Goal: Task Accomplishment & Management: Complete application form

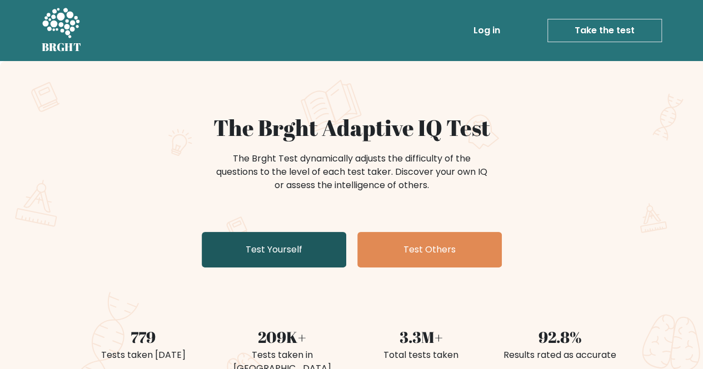
click at [308, 244] on link "Test Yourself" at bounding box center [274, 250] width 144 height 36
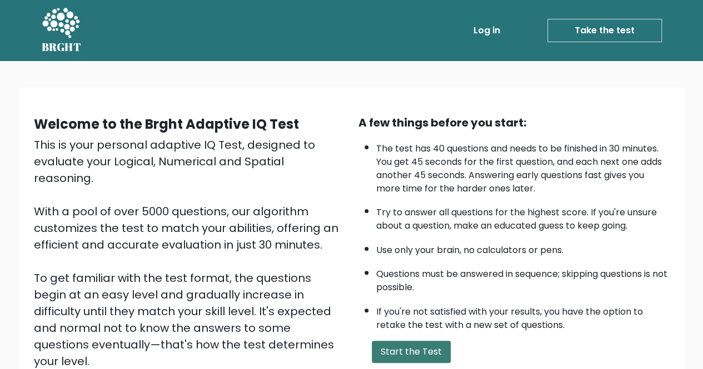
click at [417, 343] on button "Start the Test" at bounding box center [411, 352] width 79 height 22
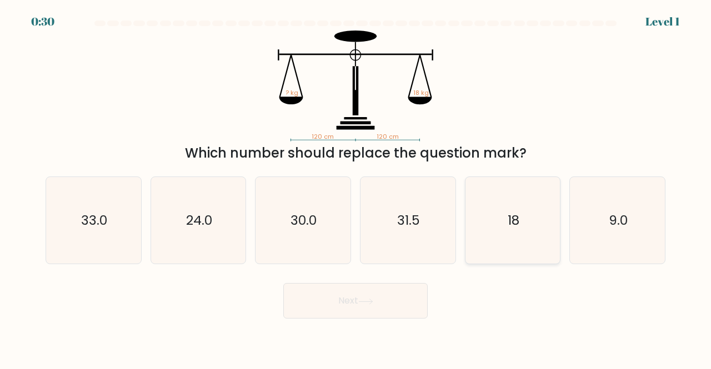
click at [502, 215] on icon "18" at bounding box center [512, 220] width 87 height 87
click at [356, 188] on input "e. 18" at bounding box center [356, 186] width 1 height 3
radio input "true"
click at [405, 292] on button "Next" at bounding box center [355, 301] width 144 height 36
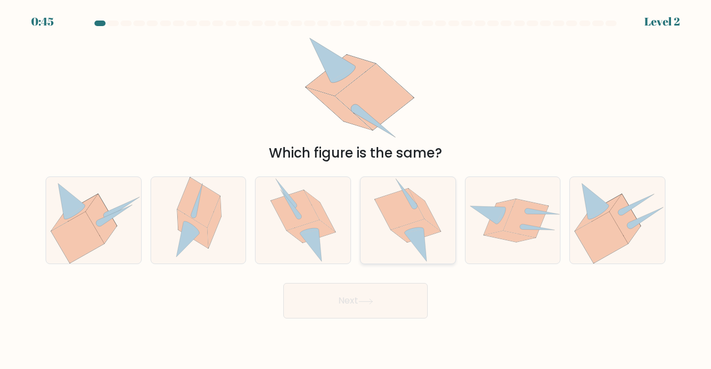
click at [409, 222] on icon at bounding box center [399, 209] width 49 height 41
click at [356, 188] on input "d." at bounding box center [356, 186] width 1 height 3
radio input "true"
click at [368, 320] on body "0:44 Level 2" at bounding box center [355, 184] width 711 height 369
click at [371, 306] on button "Next" at bounding box center [355, 301] width 144 height 36
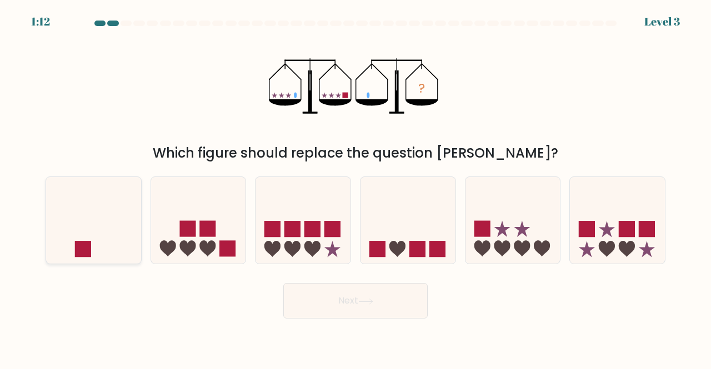
click at [82, 237] on icon at bounding box center [93, 220] width 95 height 78
click at [356, 188] on input "a." at bounding box center [356, 186] width 1 height 3
radio input "true"
click at [349, 309] on button "Next" at bounding box center [355, 301] width 144 height 36
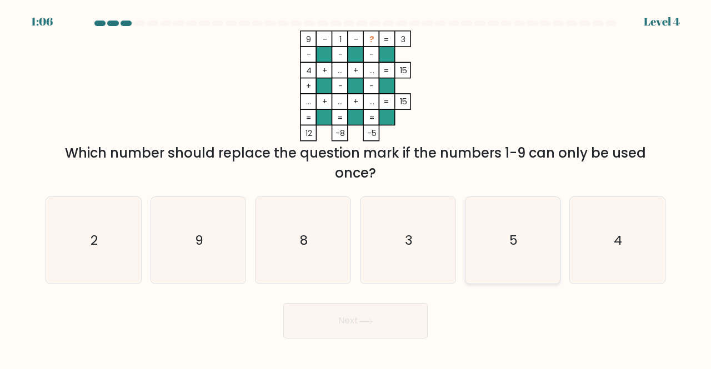
click at [499, 234] on icon "5" at bounding box center [512, 240] width 87 height 87
click at [356, 188] on input "e. 5" at bounding box center [356, 186] width 1 height 3
radio input "true"
click at [323, 322] on button "Next" at bounding box center [355, 321] width 144 height 36
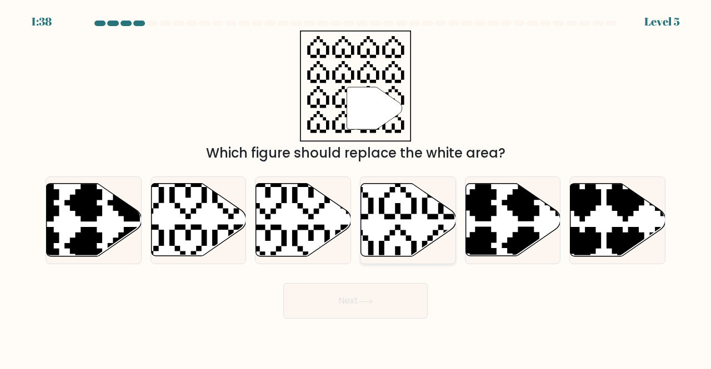
click at [383, 233] on icon at bounding box center [408, 220] width 95 height 73
click at [356, 188] on input "d." at bounding box center [356, 186] width 1 height 3
radio input "true"
click at [352, 308] on button "Next" at bounding box center [355, 301] width 144 height 36
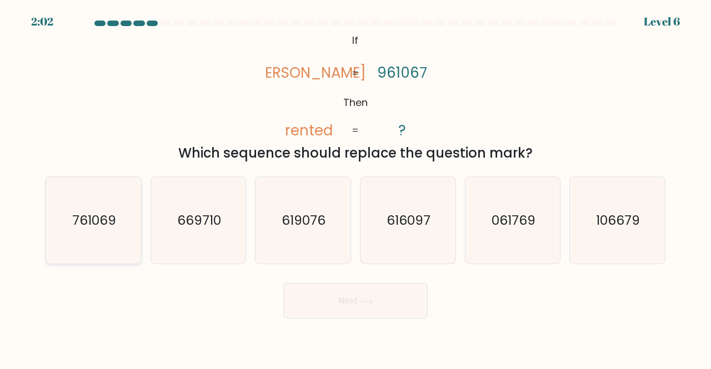
click at [100, 225] on text "761069" at bounding box center [94, 220] width 44 height 18
click at [356, 188] on input "a. 761069" at bounding box center [356, 186] width 1 height 3
radio input "true"
click at [375, 295] on button "Next" at bounding box center [355, 301] width 144 height 36
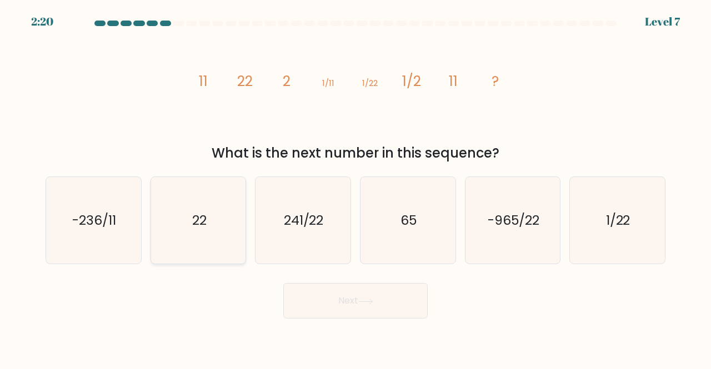
click at [222, 226] on icon "22" at bounding box center [198, 220] width 87 height 87
click at [356, 188] on input "b. 22" at bounding box center [356, 186] width 1 height 3
radio input "true"
click at [387, 301] on button "Next" at bounding box center [355, 301] width 144 height 36
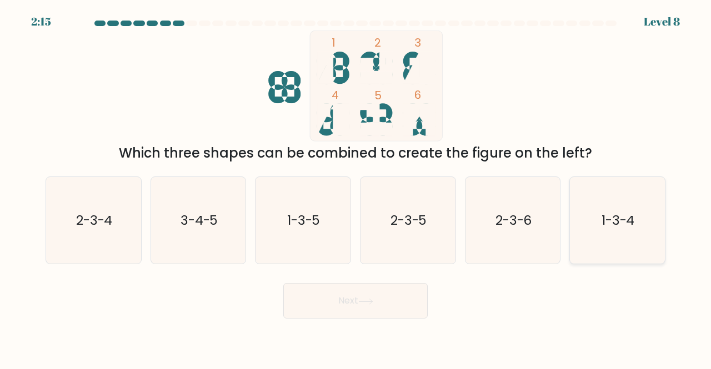
click at [629, 214] on text "1-3-4" at bounding box center [618, 220] width 33 height 18
click at [356, 188] on input "f. 1-3-4" at bounding box center [356, 186] width 1 height 3
radio input "true"
click at [342, 297] on button "Next" at bounding box center [355, 301] width 144 height 36
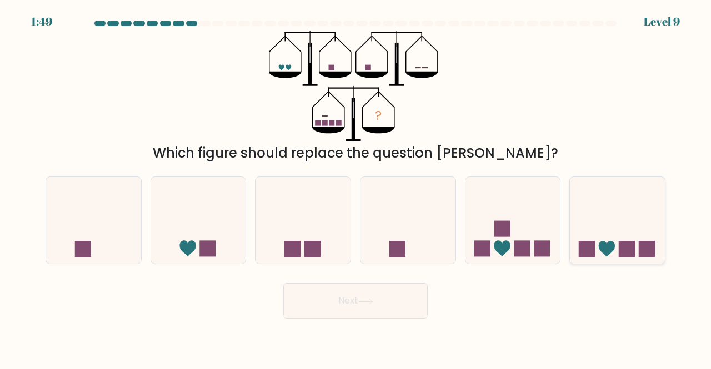
click at [611, 223] on icon at bounding box center [617, 220] width 95 height 78
click at [356, 188] on input "f." at bounding box center [356, 186] width 1 height 3
radio input "true"
click at [354, 299] on button "Next" at bounding box center [355, 301] width 144 height 36
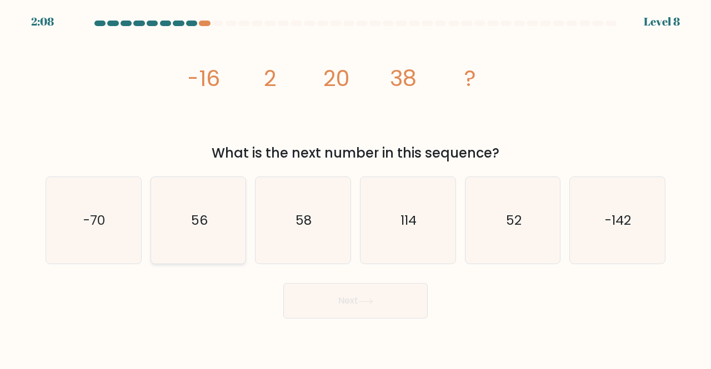
click at [184, 242] on icon "56" at bounding box center [198, 220] width 87 height 87
click at [356, 188] on input "b. 56" at bounding box center [356, 186] width 1 height 3
radio input "true"
click at [408, 309] on button "Next" at bounding box center [355, 301] width 144 height 36
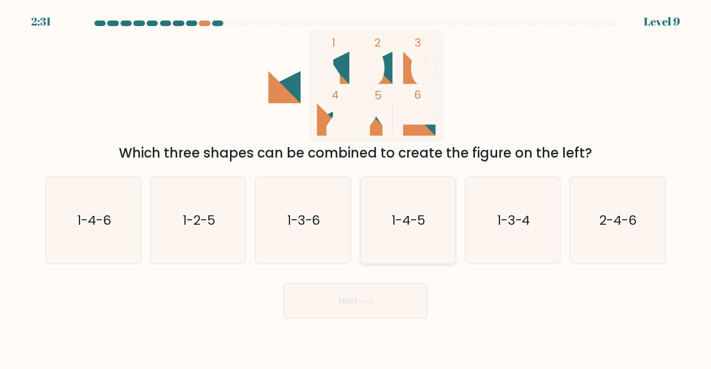
click at [403, 238] on icon "1-4-5" at bounding box center [407, 220] width 87 height 87
click at [356, 188] on input "d. 1-4-5" at bounding box center [356, 186] width 1 height 3
radio input "true"
click at [395, 296] on button "Next" at bounding box center [355, 301] width 144 height 36
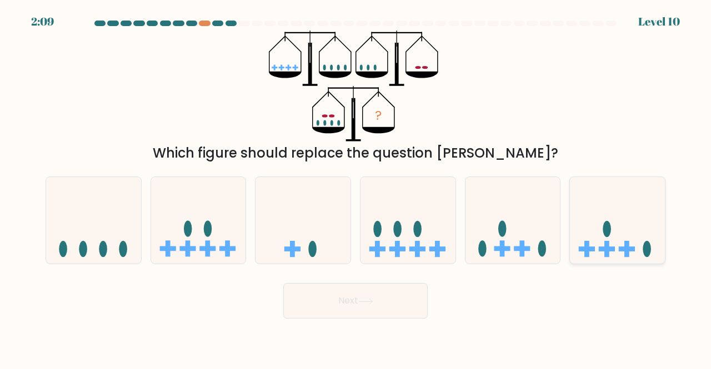
click at [613, 238] on icon at bounding box center [617, 220] width 95 height 78
click at [356, 188] on input "f." at bounding box center [356, 186] width 1 height 3
radio input "true"
click at [405, 292] on button "Next" at bounding box center [355, 301] width 144 height 36
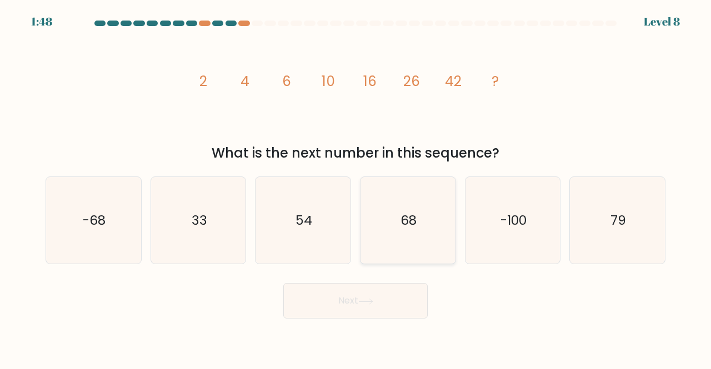
click at [400, 208] on icon "68" at bounding box center [407, 220] width 87 height 87
click at [356, 188] on input "d. 68" at bounding box center [356, 186] width 1 height 3
radio input "true"
click at [384, 301] on button "Next" at bounding box center [355, 301] width 144 height 36
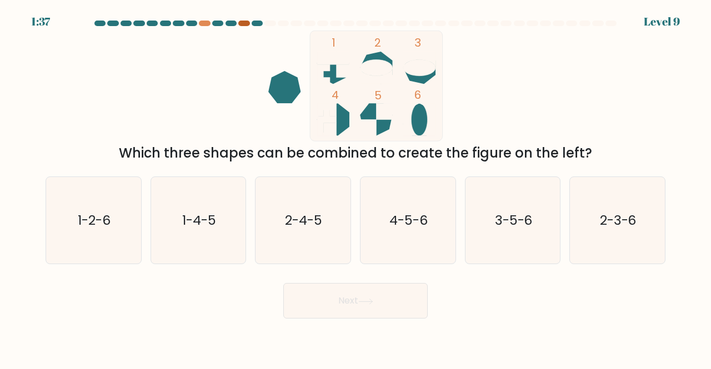
click at [244, 21] on div at bounding box center [243, 24] width 11 height 6
click at [263, 22] on at bounding box center [355, 24] width 524 height 6
click at [638, 226] on icon "2-3-6" at bounding box center [617, 220] width 87 height 87
click at [356, 188] on input "f. 2-3-6" at bounding box center [356, 186] width 1 height 3
radio input "true"
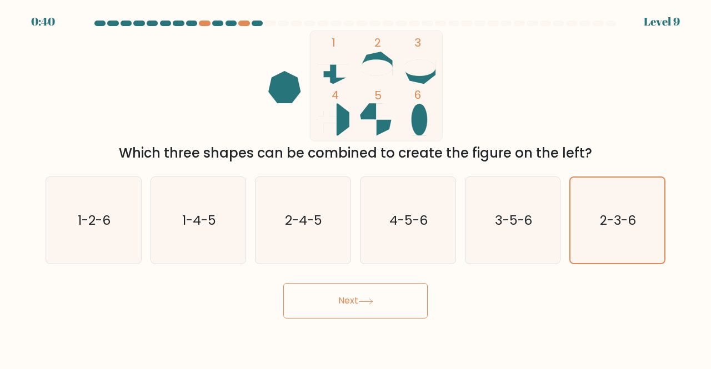
click at [358, 304] on button "Next" at bounding box center [355, 301] width 144 height 36
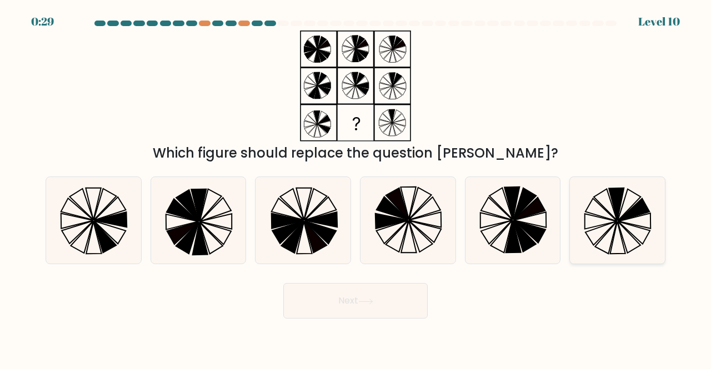
click at [618, 203] on icon at bounding box center [616, 204] width 15 height 33
click at [356, 188] on input "f." at bounding box center [356, 186] width 1 height 3
radio input "true"
click at [381, 296] on button "Next" at bounding box center [355, 301] width 144 height 36
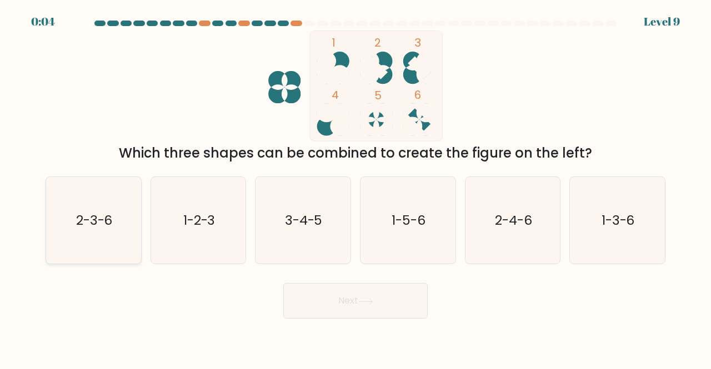
click at [97, 223] on text "2-3-6" at bounding box center [94, 220] width 37 height 18
click at [356, 188] on input "a. 2-3-6" at bounding box center [356, 186] width 1 height 3
radio input "true"
click at [341, 289] on button "Next" at bounding box center [355, 301] width 144 height 36
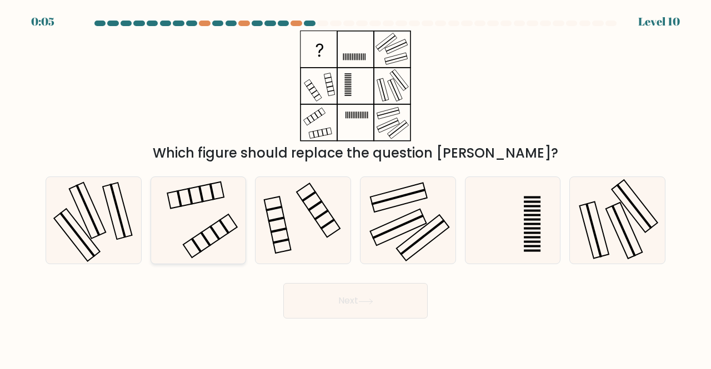
click at [232, 208] on icon at bounding box center [198, 220] width 87 height 87
click at [356, 188] on input "b." at bounding box center [356, 186] width 1 height 3
radio input "true"
click at [381, 297] on button "Next" at bounding box center [355, 301] width 144 height 36
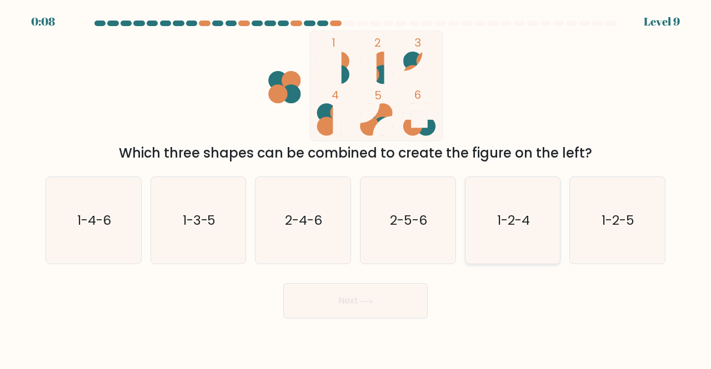
click at [517, 218] on text "1-2-4" at bounding box center [513, 220] width 33 height 18
click at [356, 188] on input "e. 1-2-4" at bounding box center [356, 186] width 1 height 3
radio input "true"
click at [392, 294] on button "Next" at bounding box center [355, 301] width 144 height 36
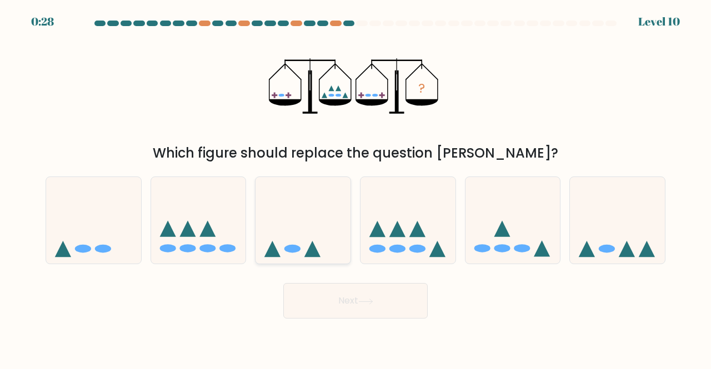
click at [313, 250] on icon at bounding box center [312, 249] width 16 height 16
click at [356, 188] on input "c." at bounding box center [356, 186] width 1 height 3
radio input "true"
click at [296, 229] on icon at bounding box center [303, 221] width 94 height 78
click at [356, 188] on input "c." at bounding box center [356, 186] width 1 height 3
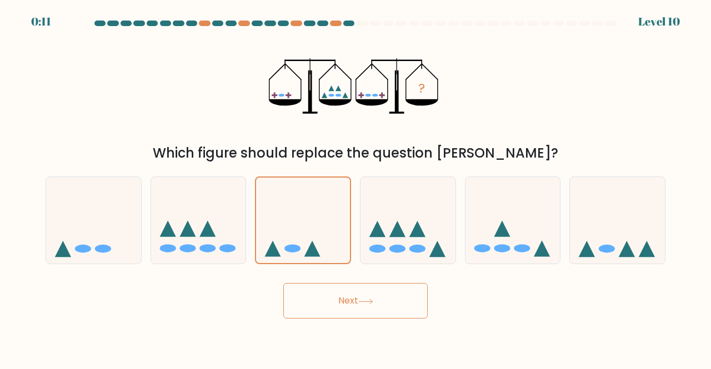
click at [369, 297] on button "Next" at bounding box center [355, 301] width 144 height 36
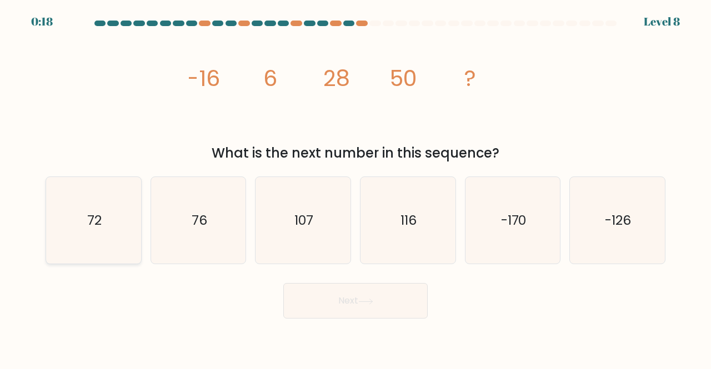
click at [70, 224] on icon "72" at bounding box center [93, 220] width 87 height 87
click at [356, 188] on input "a. 72" at bounding box center [356, 186] width 1 height 3
radio input "true"
click at [321, 298] on button "Next" at bounding box center [355, 301] width 144 height 36
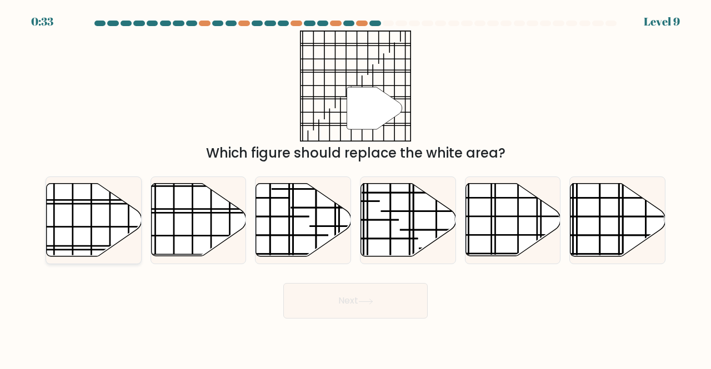
click at [54, 246] on line at bounding box center [54, 230] width 0 height 95
click at [356, 188] on input "a." at bounding box center [356, 186] width 1 height 3
radio input "true"
click at [312, 298] on button "Next" at bounding box center [355, 301] width 144 height 36
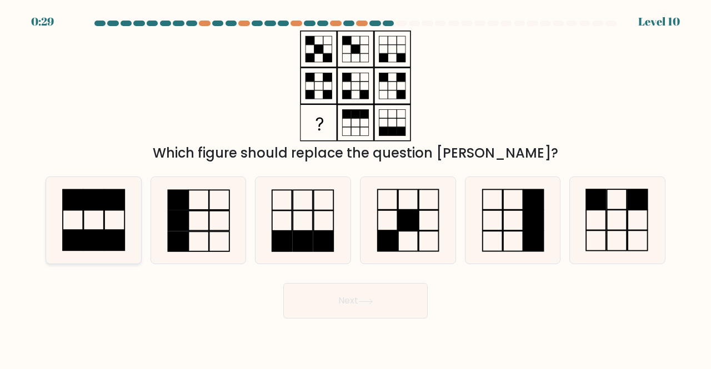
click at [100, 207] on rect at bounding box center [94, 199] width 20 height 20
click at [356, 188] on input "a." at bounding box center [356, 186] width 1 height 3
radio input "true"
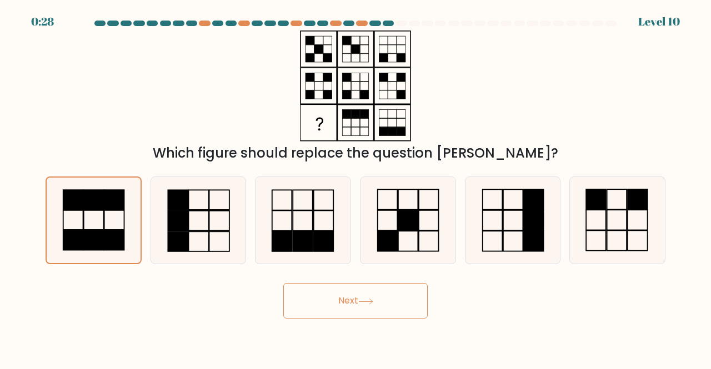
click at [384, 294] on button "Next" at bounding box center [355, 301] width 144 height 36
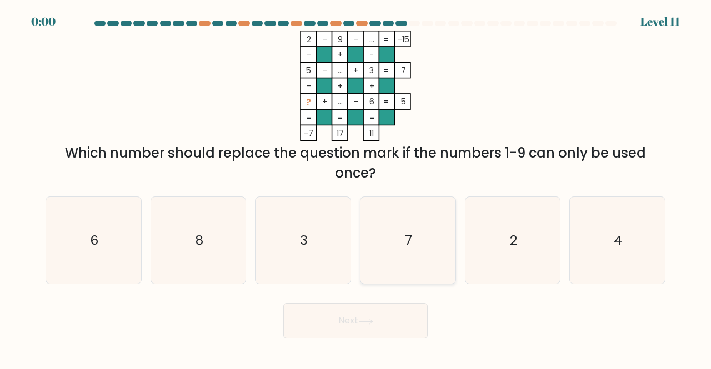
click at [415, 243] on icon "7" at bounding box center [407, 240] width 87 height 87
click at [356, 188] on input "d. 7" at bounding box center [356, 186] width 1 height 3
radio input "true"
click at [392, 314] on div "Next" at bounding box center [355, 318] width 633 height 41
click at [394, 314] on div "Next" at bounding box center [355, 318] width 633 height 41
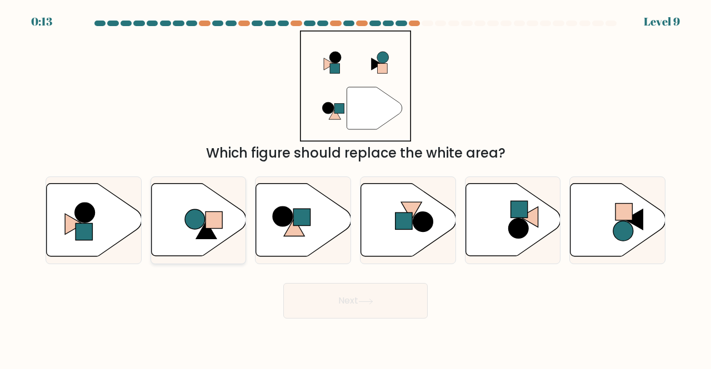
click at [217, 212] on rect at bounding box center [214, 220] width 17 height 17
click at [356, 188] on input "b." at bounding box center [356, 186] width 1 height 3
radio input "true"
click at [405, 307] on button "Next" at bounding box center [355, 301] width 144 height 36
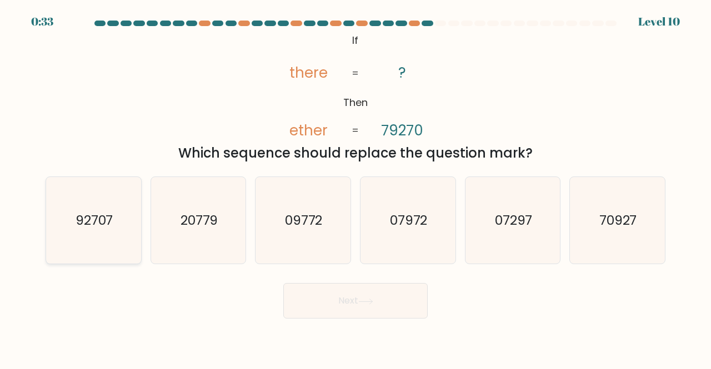
click at [106, 209] on icon "92707" at bounding box center [93, 220] width 87 height 87
click at [356, 188] on input "a. 92707" at bounding box center [356, 186] width 1 height 3
radio input "true"
click at [388, 293] on button "Next" at bounding box center [355, 301] width 144 height 36
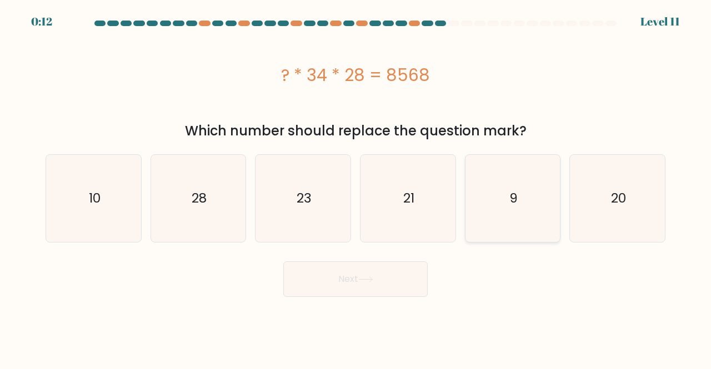
click at [546, 198] on icon "9" at bounding box center [512, 198] width 87 height 87
click at [356, 188] on input "e. 9" at bounding box center [356, 186] width 1 height 3
radio input "true"
click at [360, 287] on button "Next" at bounding box center [355, 280] width 144 height 36
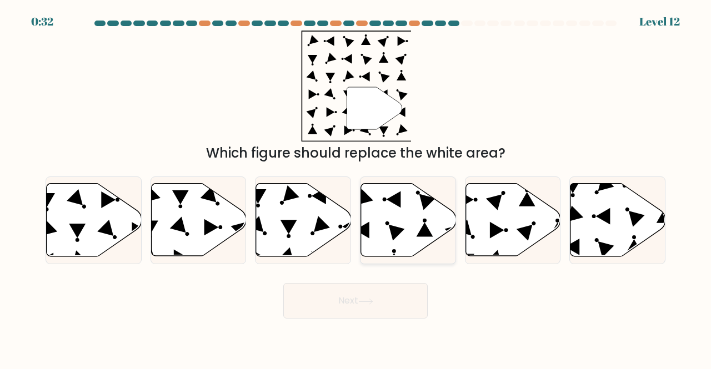
click at [413, 223] on icon at bounding box center [408, 220] width 95 height 73
click at [356, 188] on input "d." at bounding box center [356, 186] width 1 height 3
radio input "true"
click at [311, 204] on icon at bounding box center [303, 220] width 95 height 73
click at [356, 188] on input "c." at bounding box center [356, 186] width 1 height 3
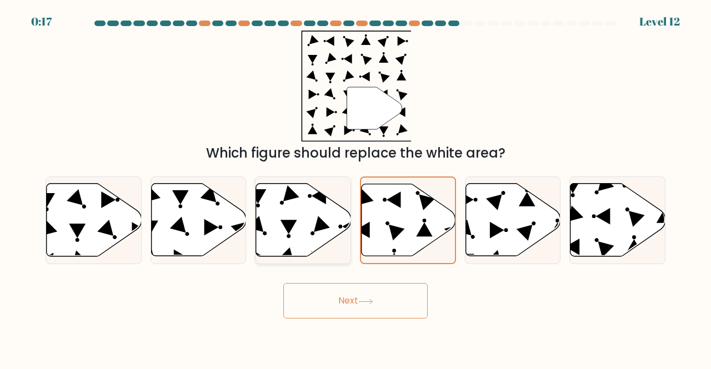
radio input "true"
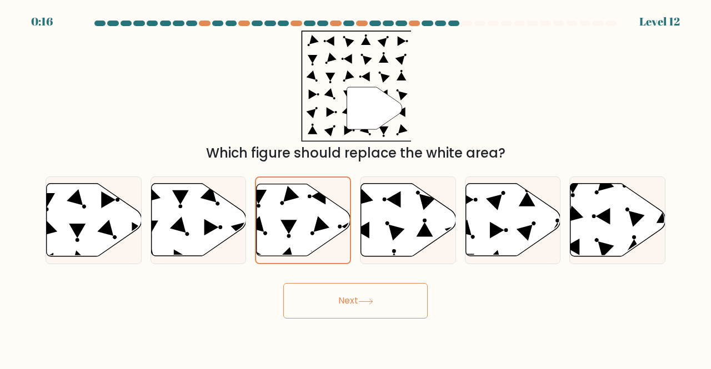
click at [338, 299] on button "Next" at bounding box center [355, 301] width 144 height 36
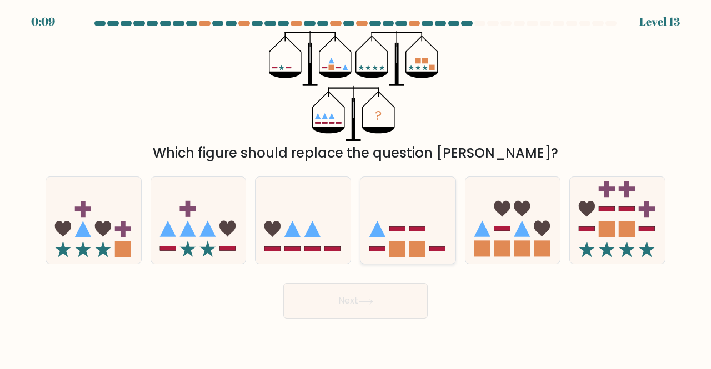
click at [374, 223] on icon at bounding box center [408, 220] width 95 height 78
click at [356, 188] on input "d." at bounding box center [356, 186] width 1 height 3
radio input "true"
click at [354, 298] on button "Next" at bounding box center [355, 301] width 144 height 36
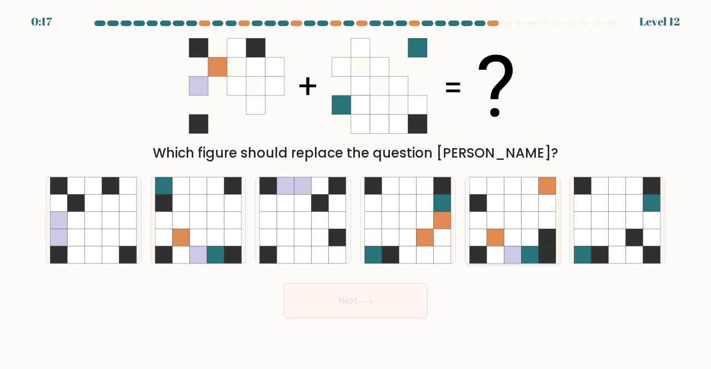
click at [489, 204] on icon at bounding box center [495, 202] width 17 height 17
click at [356, 188] on input "e." at bounding box center [356, 186] width 1 height 3
radio input "true"
click at [82, 206] on icon at bounding box center [75, 202] width 17 height 17
click at [356, 188] on input "a." at bounding box center [356, 186] width 1 height 3
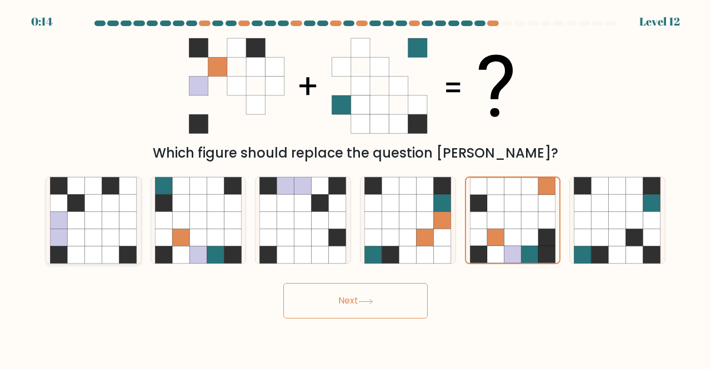
radio input "true"
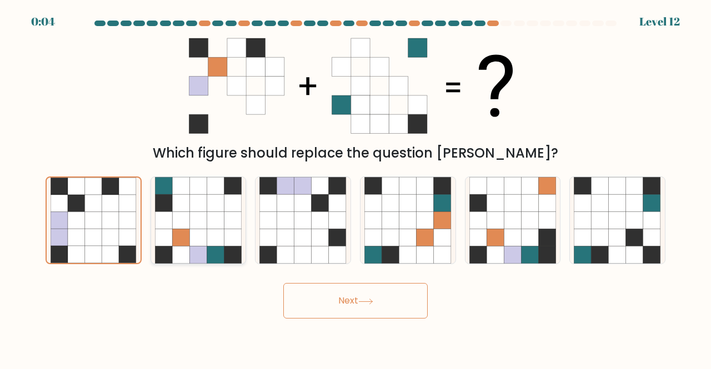
click at [180, 257] on icon at bounding box center [180, 255] width 17 height 17
click at [356, 188] on input "b." at bounding box center [356, 186] width 1 height 3
radio input "true"
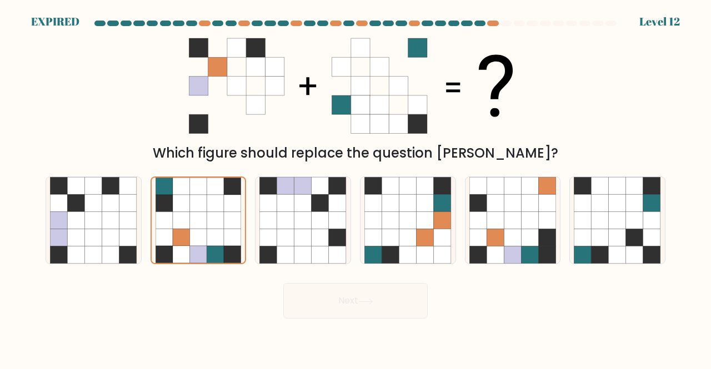
click at [332, 304] on div "Next" at bounding box center [355, 298] width 633 height 41
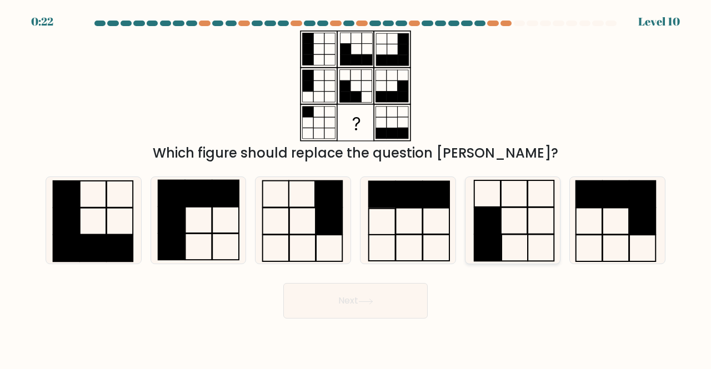
click at [515, 234] on rect at bounding box center [514, 221] width 26 height 27
click at [356, 188] on input "e." at bounding box center [356, 186] width 1 height 3
radio input "true"
click at [394, 304] on button "Next" at bounding box center [355, 301] width 144 height 36
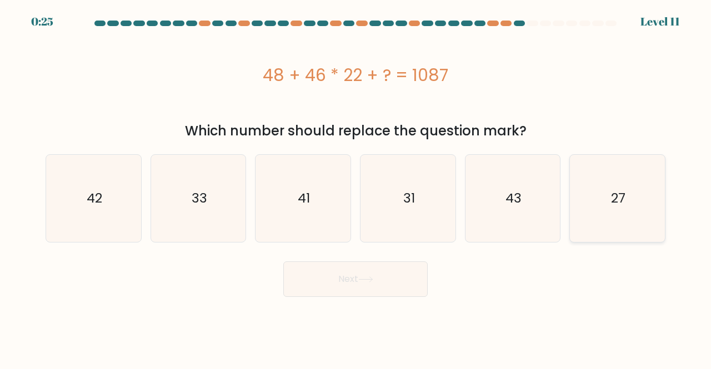
click at [580, 189] on icon "27" at bounding box center [617, 198] width 87 height 87
click at [356, 188] on input "f. 27" at bounding box center [356, 186] width 1 height 3
radio input "true"
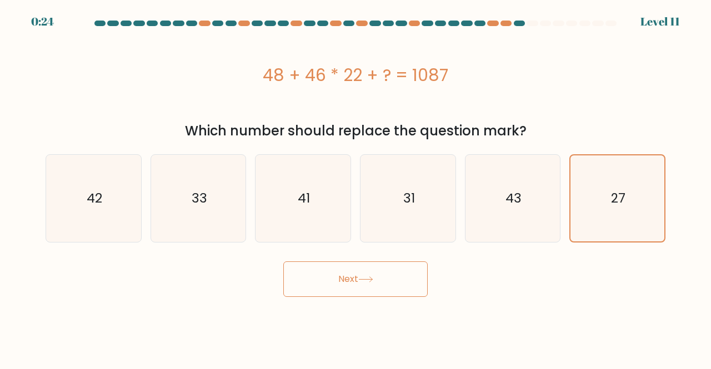
click at [352, 289] on button "Next" at bounding box center [355, 280] width 144 height 36
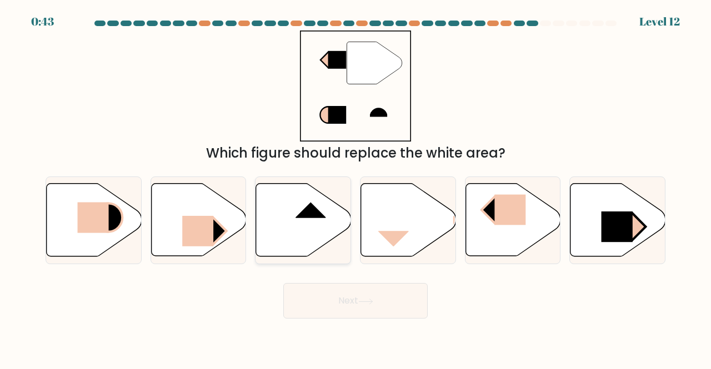
click at [311, 216] on rect at bounding box center [311, 203] width 31 height 32
click at [356, 188] on input "c." at bounding box center [356, 186] width 1 height 3
radio input "true"
click at [366, 311] on button "Next" at bounding box center [355, 301] width 144 height 36
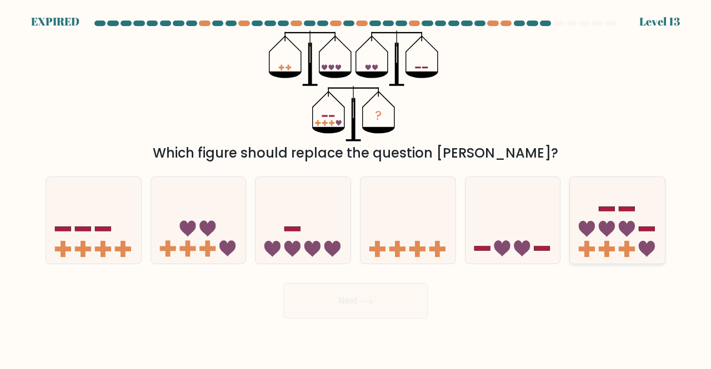
click at [640, 223] on icon at bounding box center [617, 220] width 95 height 78
click at [356, 188] on input "f." at bounding box center [356, 186] width 1 height 3
radio input "true"
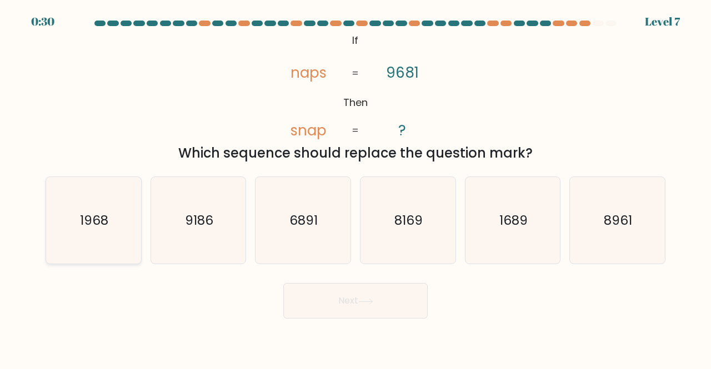
click at [111, 220] on icon "1968" at bounding box center [93, 220] width 87 height 87
click at [356, 188] on input "a. 1968" at bounding box center [356, 186] width 1 height 3
radio input "true"
click at [374, 307] on button "Next" at bounding box center [355, 301] width 144 height 36
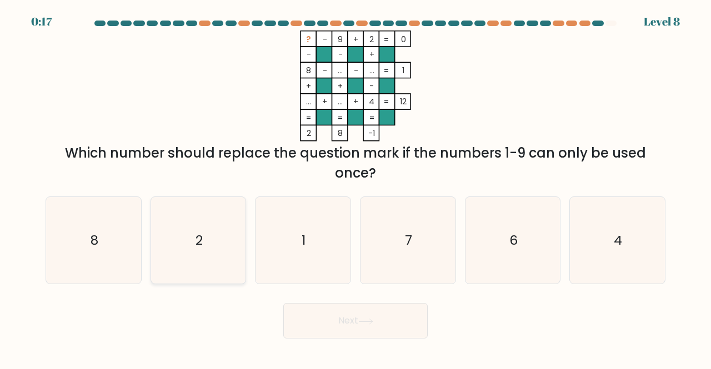
click at [213, 221] on icon "2" at bounding box center [198, 240] width 87 height 87
click at [356, 188] on input "b. 2" at bounding box center [356, 186] width 1 height 3
radio input "true"
click at [352, 321] on button "Next" at bounding box center [355, 321] width 144 height 36
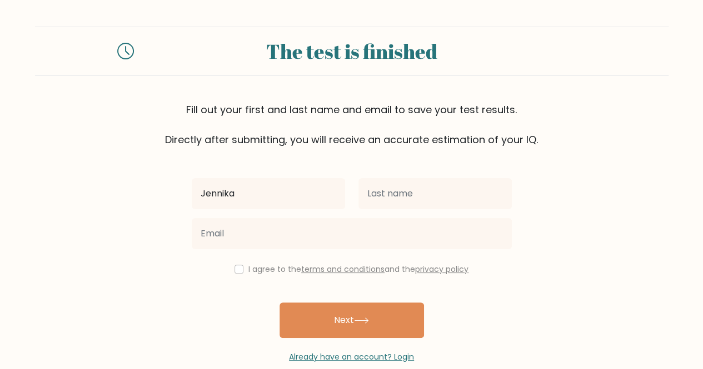
type input "Jennika"
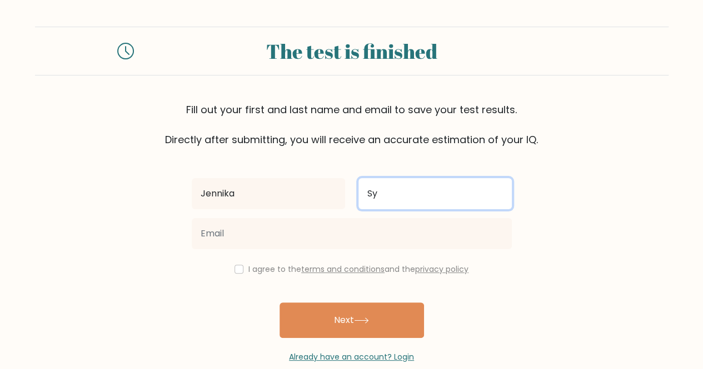
type input "Sy"
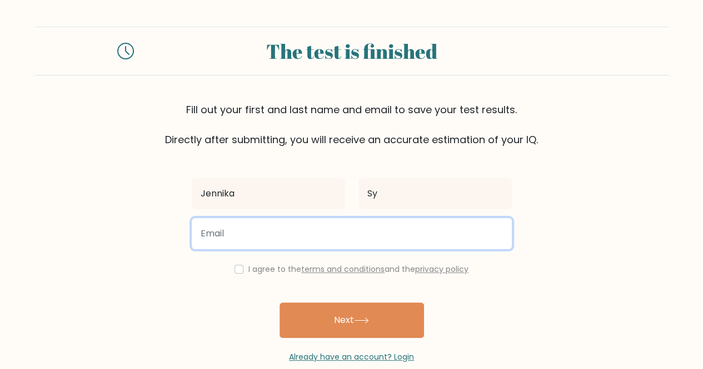
click at [327, 243] on input "email" at bounding box center [352, 233] width 320 height 31
drag, startPoint x: 340, startPoint y: 228, endPoint x: 229, endPoint y: 244, distance: 111.7
click at [229, 244] on input "[EMAIL_ADDRESS][DOMAIN_NAME]" at bounding box center [352, 233] width 320 height 31
type input "[EMAIL_ADDRESS][DOMAIN_NAME]"
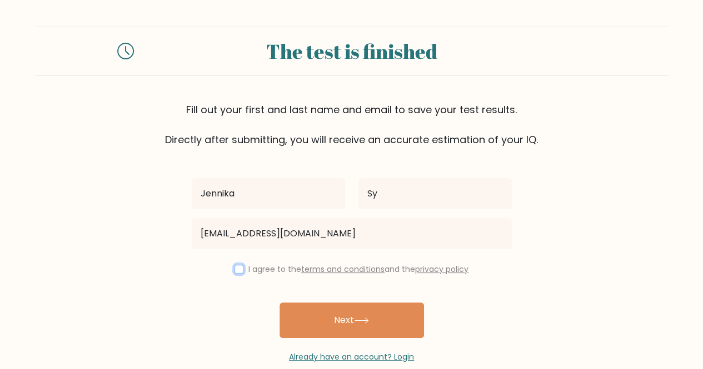
click at [234, 268] on input "checkbox" at bounding box center [238, 269] width 9 height 9
checkbox input "true"
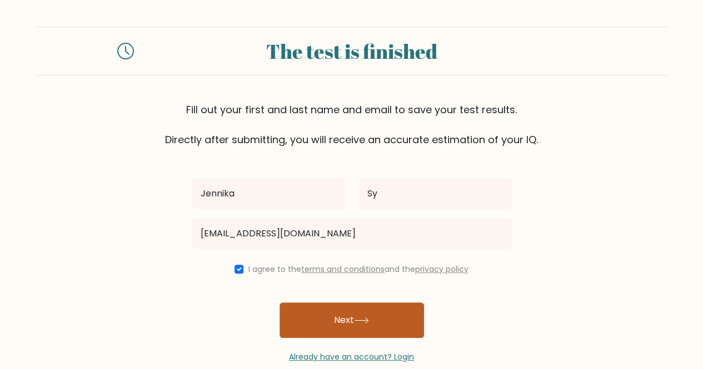
click at [336, 318] on button "Next" at bounding box center [351, 321] width 144 height 36
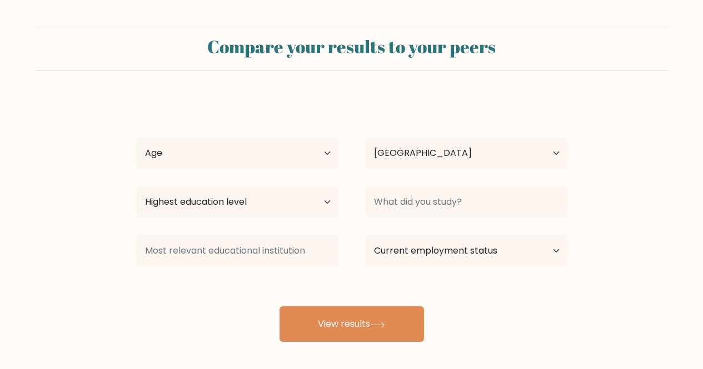
select select "PH"
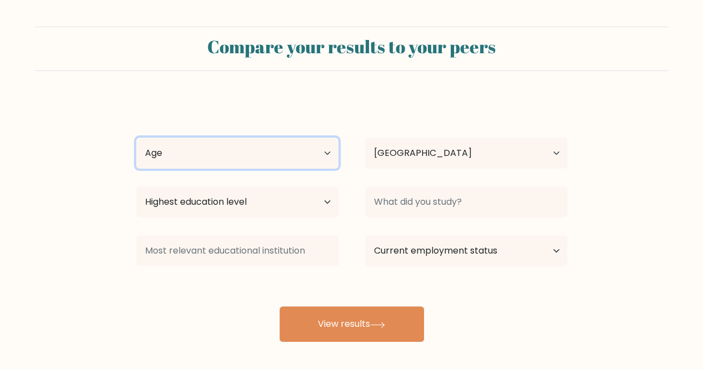
click at [296, 153] on select "Age Under 18 years old 18-24 years old 25-34 years old 35-44 years old 45-54 ye…" at bounding box center [237, 153] width 202 height 31
select select "25_34"
click at [136, 138] on select "Age Under 18 years old 18-24 years old 25-34 years old 35-44 years old 45-54 ye…" at bounding box center [237, 153] width 202 height 31
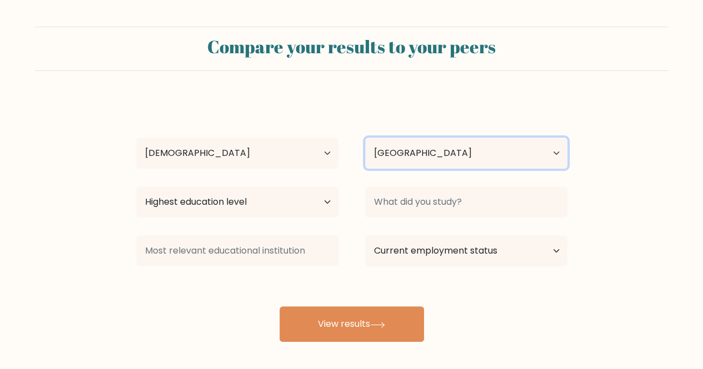
click at [425, 158] on select "Country Afghanistan Albania Algeria American Samoa Andorra Angola Anguilla Anta…" at bounding box center [466, 153] width 202 height 31
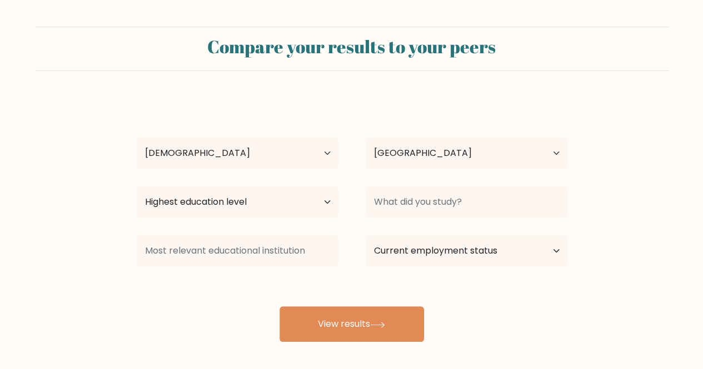
click at [675, 153] on form "Compare your results to your peers Jennika Sy Age Under 18 years old 18-24 year…" at bounding box center [351, 185] width 703 height 316
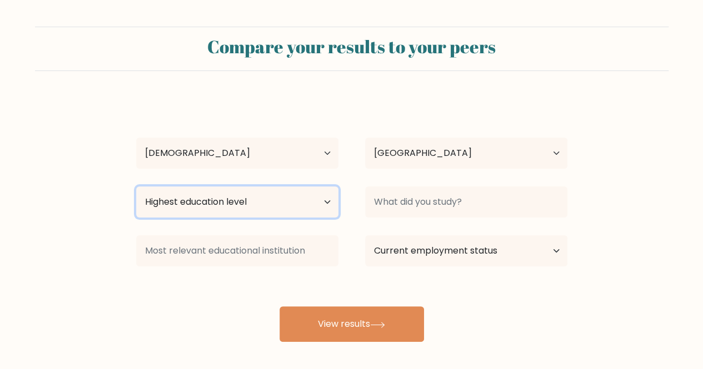
click at [236, 209] on select "Highest education level No schooling Primary Lower Secondary Upper Secondary Oc…" at bounding box center [237, 202] width 202 height 31
select select "bachelors_degree"
click at [136, 187] on select "Highest education level No schooling Primary Lower Secondary Upper Secondary Oc…" at bounding box center [237, 202] width 202 height 31
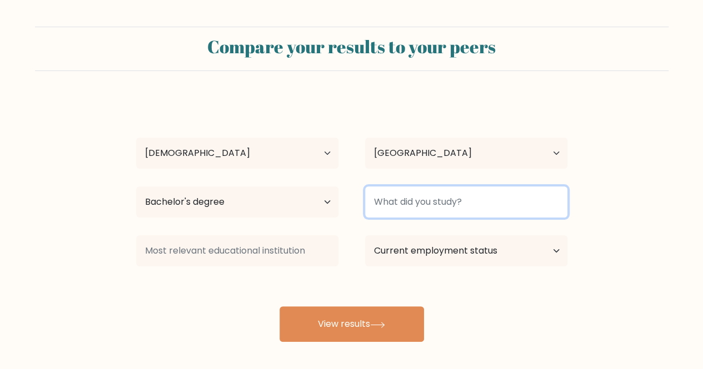
click at [414, 211] on input at bounding box center [466, 202] width 202 height 31
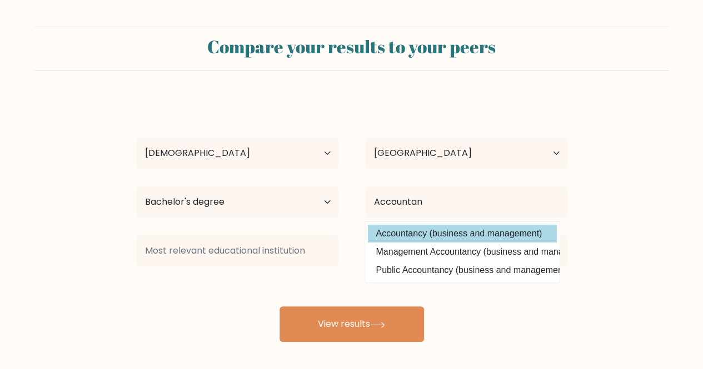
click at [424, 231] on option "Accountancy (business and management)" at bounding box center [462, 234] width 189 height 18
type input "Accountancy"
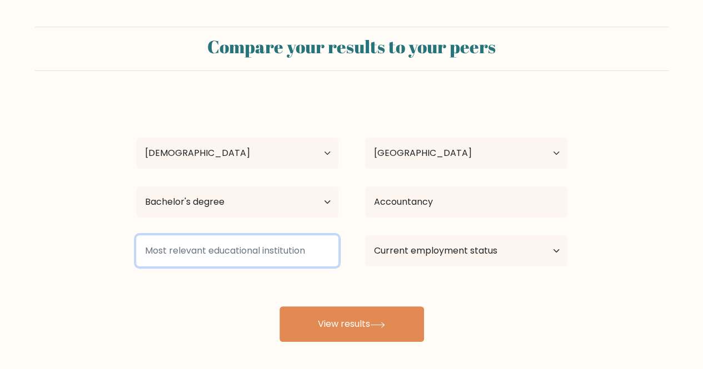
click at [264, 249] on input at bounding box center [237, 251] width 202 height 31
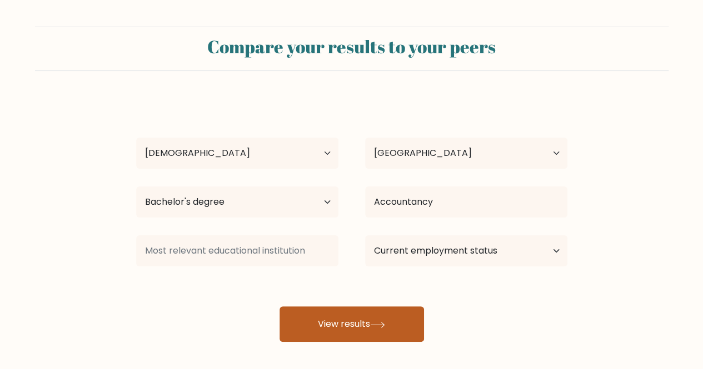
click at [358, 308] on button "View results" at bounding box center [351, 325] width 144 height 36
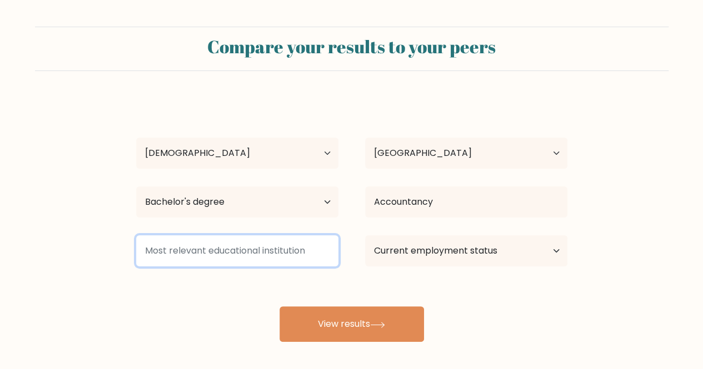
click at [272, 266] on input at bounding box center [237, 251] width 202 height 31
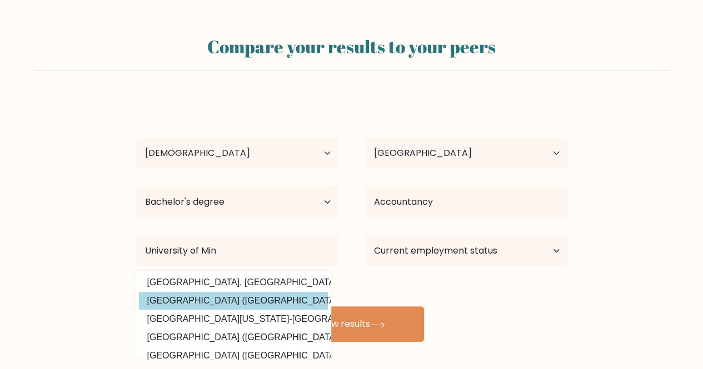
click at [249, 305] on option "University of Mindanao (Philippines)" at bounding box center [233, 301] width 189 height 18
type input "[GEOGRAPHIC_DATA]"
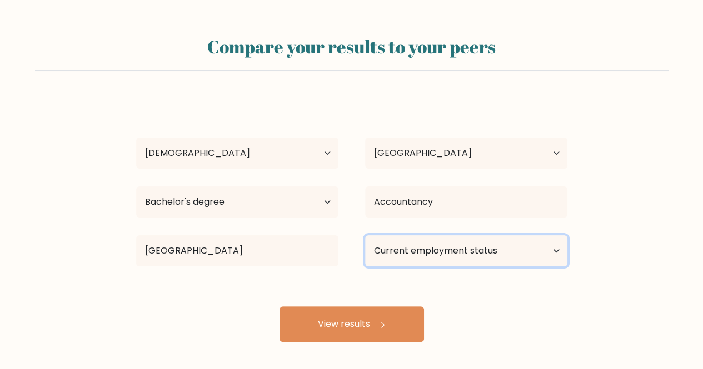
click at [450, 252] on select "Current employment status Employed Student Retired Other / prefer not to answer" at bounding box center [466, 251] width 202 height 31
select select "other"
click at [365, 236] on select "Current employment status Employed Student Retired Other / prefer not to answer" at bounding box center [466, 251] width 202 height 31
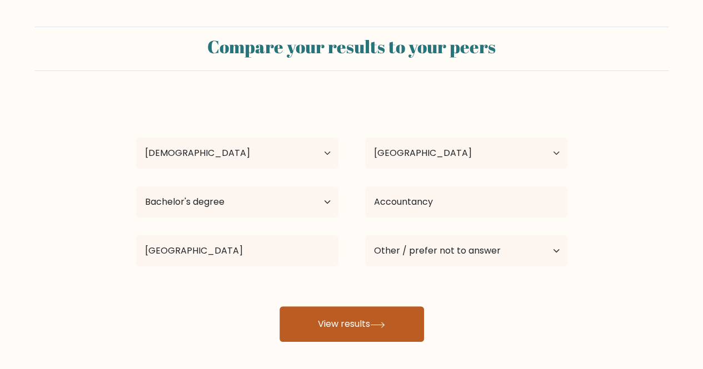
click at [407, 333] on button "View results" at bounding box center [351, 325] width 144 height 36
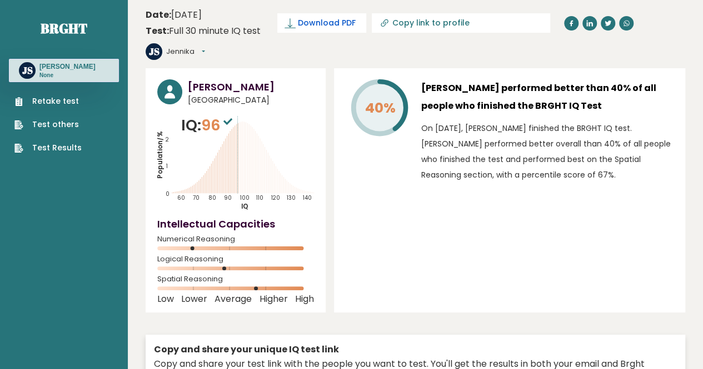
click at [341, 20] on span "Download PDF" at bounding box center [327, 23] width 58 height 12
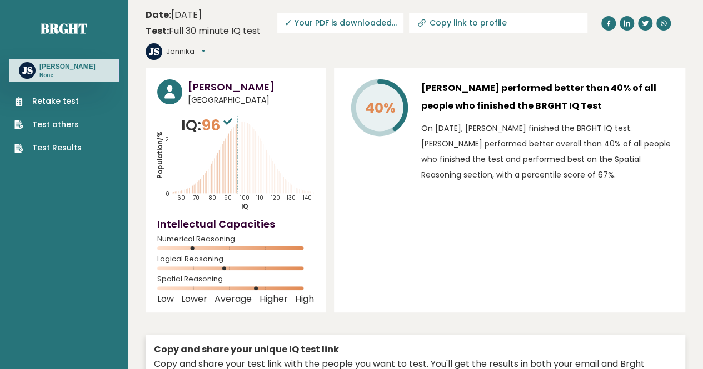
click at [560, 209] on div "40% [PERSON_NAME] performed better than 40% of all people who finished the BRGH…" at bounding box center [509, 190] width 351 height 244
